Goal: Contribute content: Add original content to the website for others to see

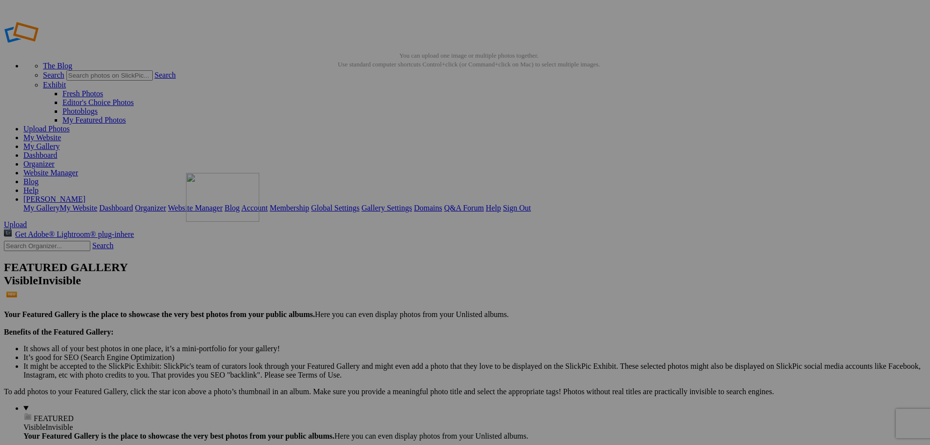
drag, startPoint x: 280, startPoint y: 151, endPoint x: 327, endPoint y: 243, distance: 103.1
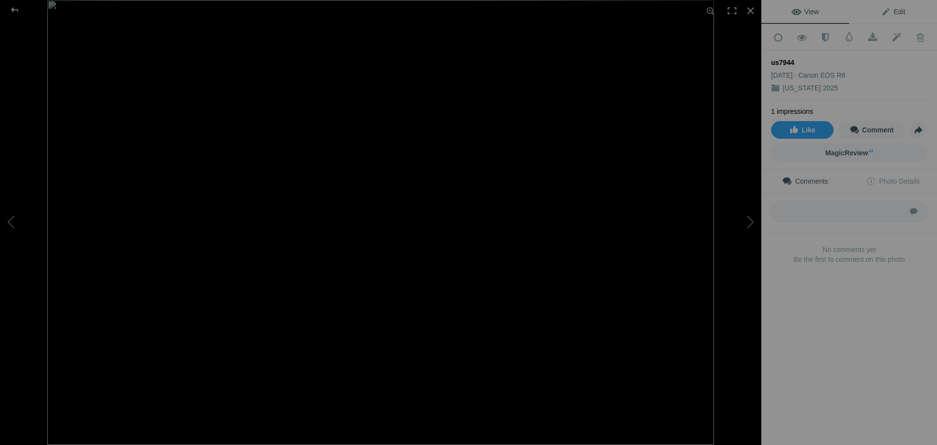
click at [891, 9] on span "Edit" at bounding box center [893, 12] width 24 height 8
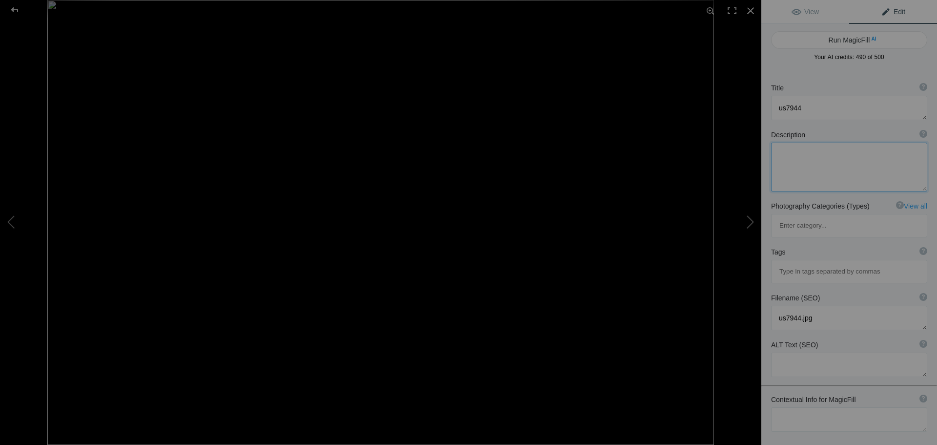
click at [841, 153] on textarea at bounding box center [849, 167] width 156 height 49
type textarea "[PERSON_NAME][GEOGRAPHIC_DATA], PS oil paint style"
click at [829, 41] on button "Run MagicFill AI" at bounding box center [849, 40] width 156 height 18
type textarea "[PERSON_NAME] Glacier in Oil Paint Style"
type textarea "Experience the breathtaking beauty of [PERSON_NAME][GEOGRAPHIC_DATA], captured …"
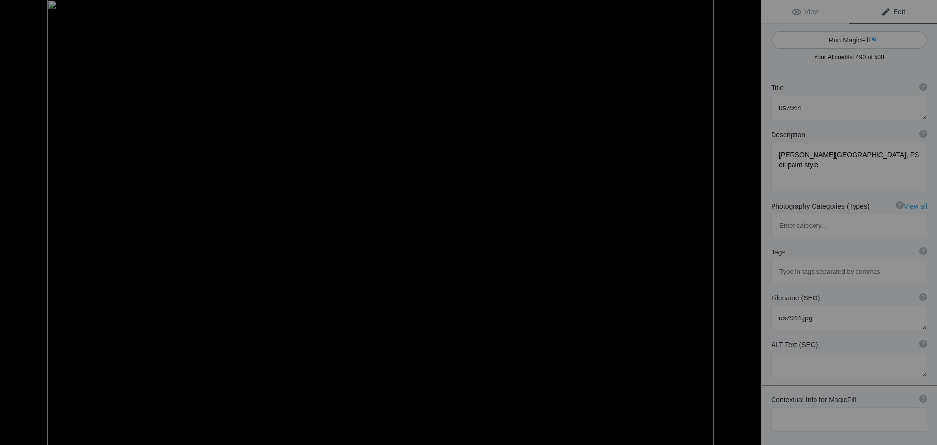
type textarea "[PERSON_NAME]-glacier-oil-paint-style.jpg"
type textarea "Artistic representation of [PERSON_NAME] Glacier in oil paint style, showcasing…"
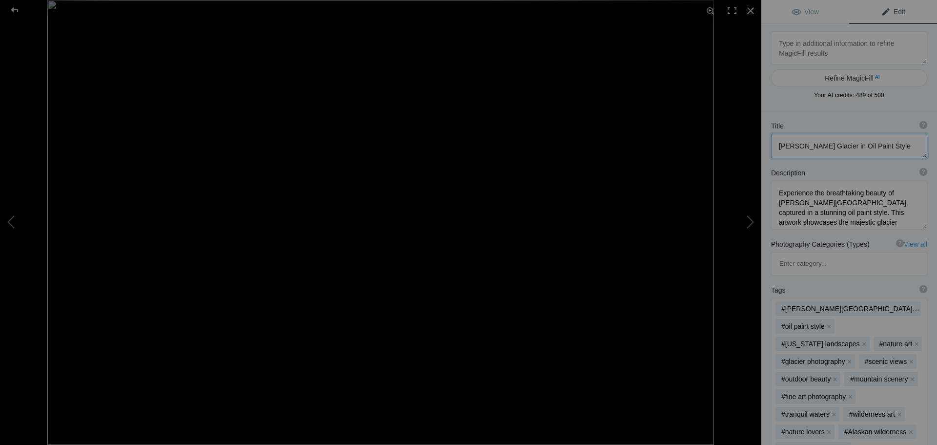
click at [891, 146] on textarea at bounding box center [849, 146] width 156 height 24
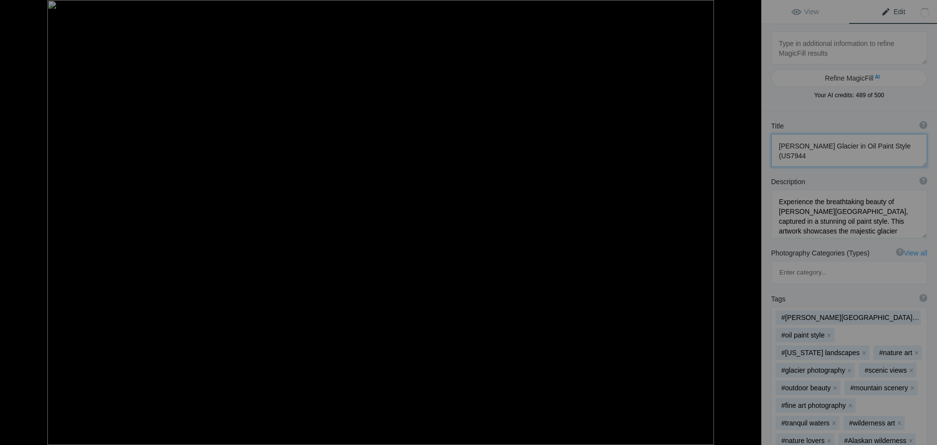
scroll to position [1, 0]
type textarea "[PERSON_NAME] Glacier in Oil Paint Style (US7944)"
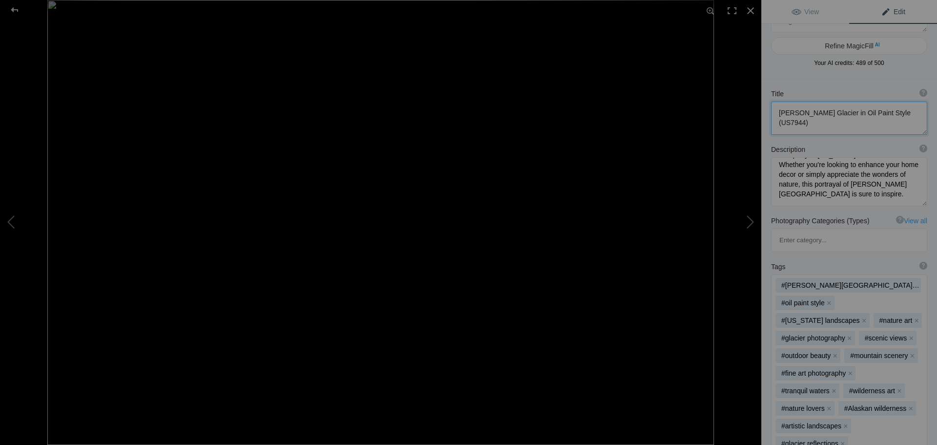
scroll to position [0, 0]
drag, startPoint x: 779, startPoint y: 111, endPoint x: 813, endPoint y: 122, distance: 35.5
click at [813, 122] on textarea at bounding box center [849, 118] width 156 height 33
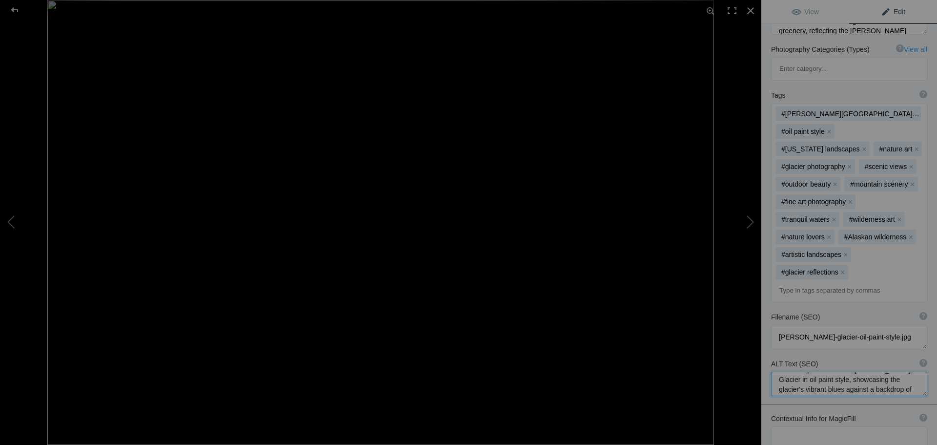
scroll to position [29, 0]
drag, startPoint x: 780, startPoint y: 335, endPoint x: 893, endPoint y: 346, distance: 113.8
click at [893, 372] on textarea at bounding box center [849, 384] width 156 height 24
